Goal: Transaction & Acquisition: Subscribe to service/newsletter

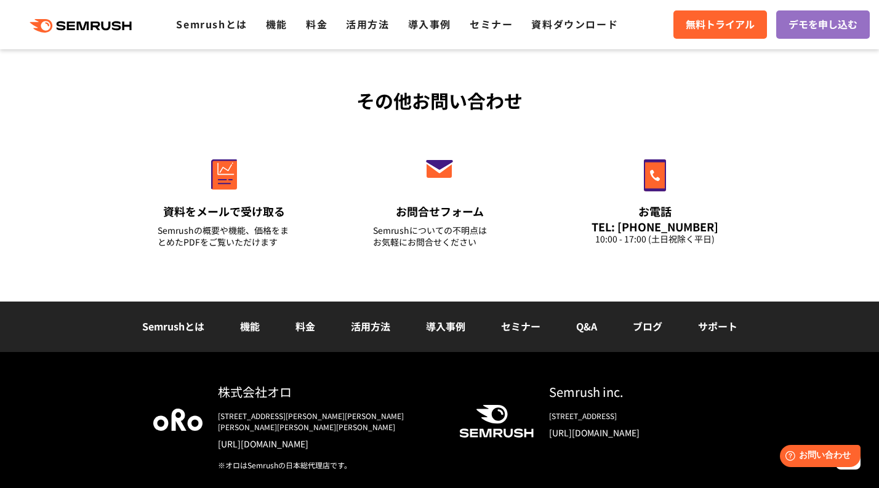
scroll to position [4158, 0]
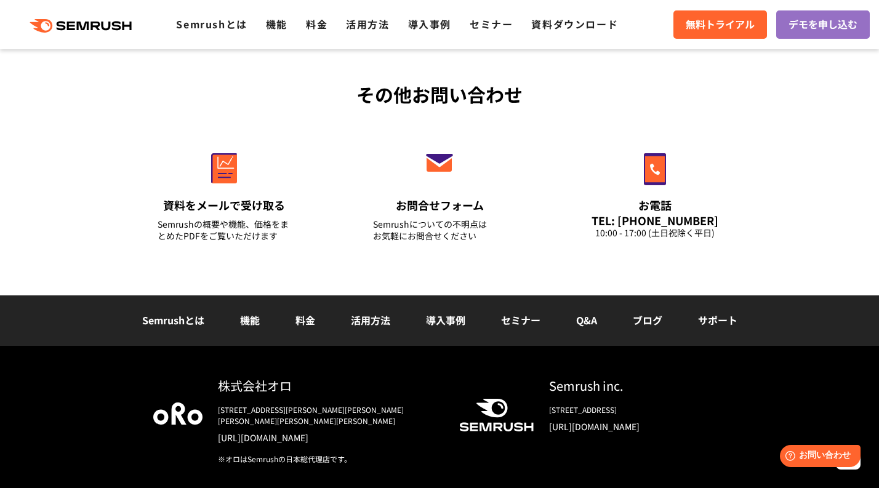
click at [312, 320] on link "料金" at bounding box center [306, 320] width 20 height 15
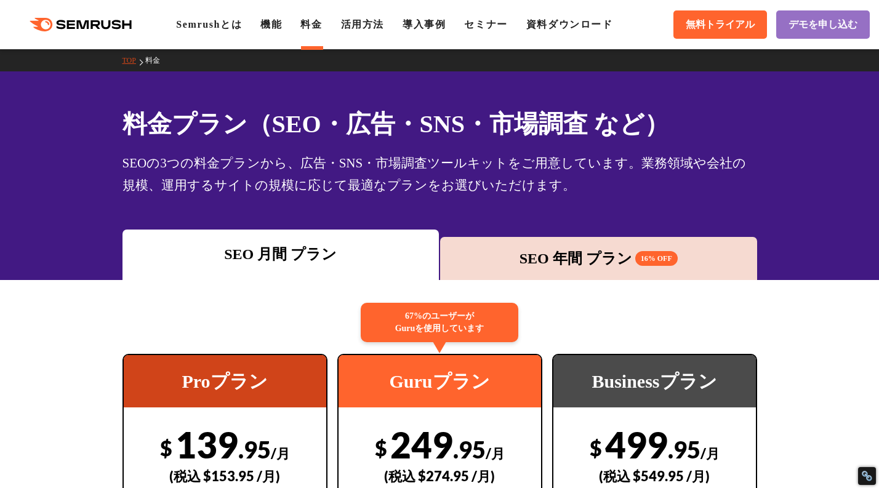
click at [582, 249] on div "SEO 年間 プラン 16% OFF" at bounding box center [598, 259] width 305 height 22
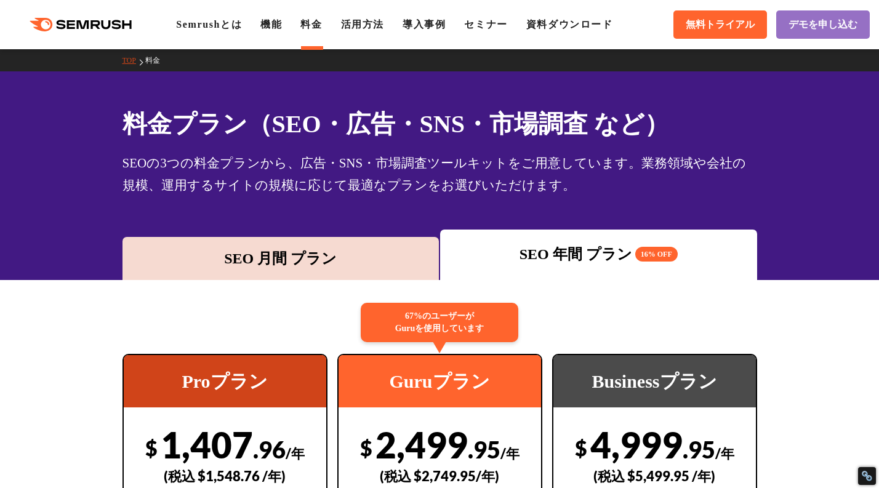
click at [392, 251] on div "SEO 月間 プラン" at bounding box center [281, 259] width 305 height 22
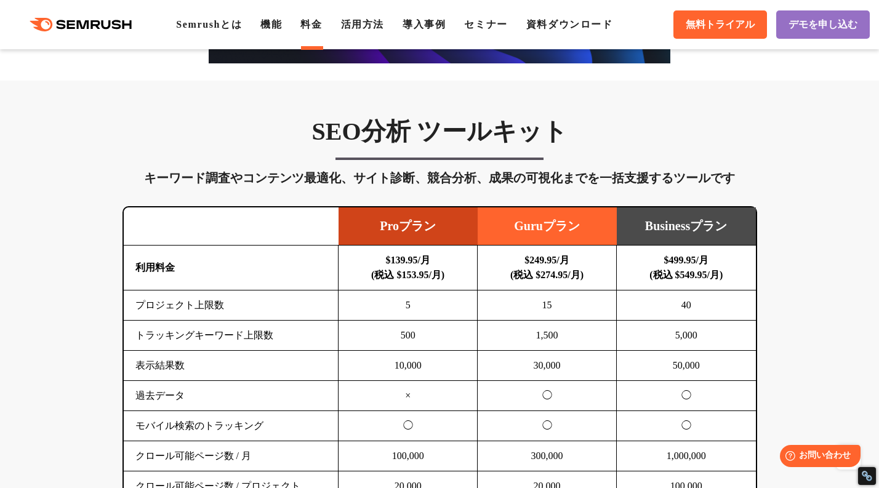
scroll to position [691, 0]
